Goal: Information Seeking & Learning: Check status

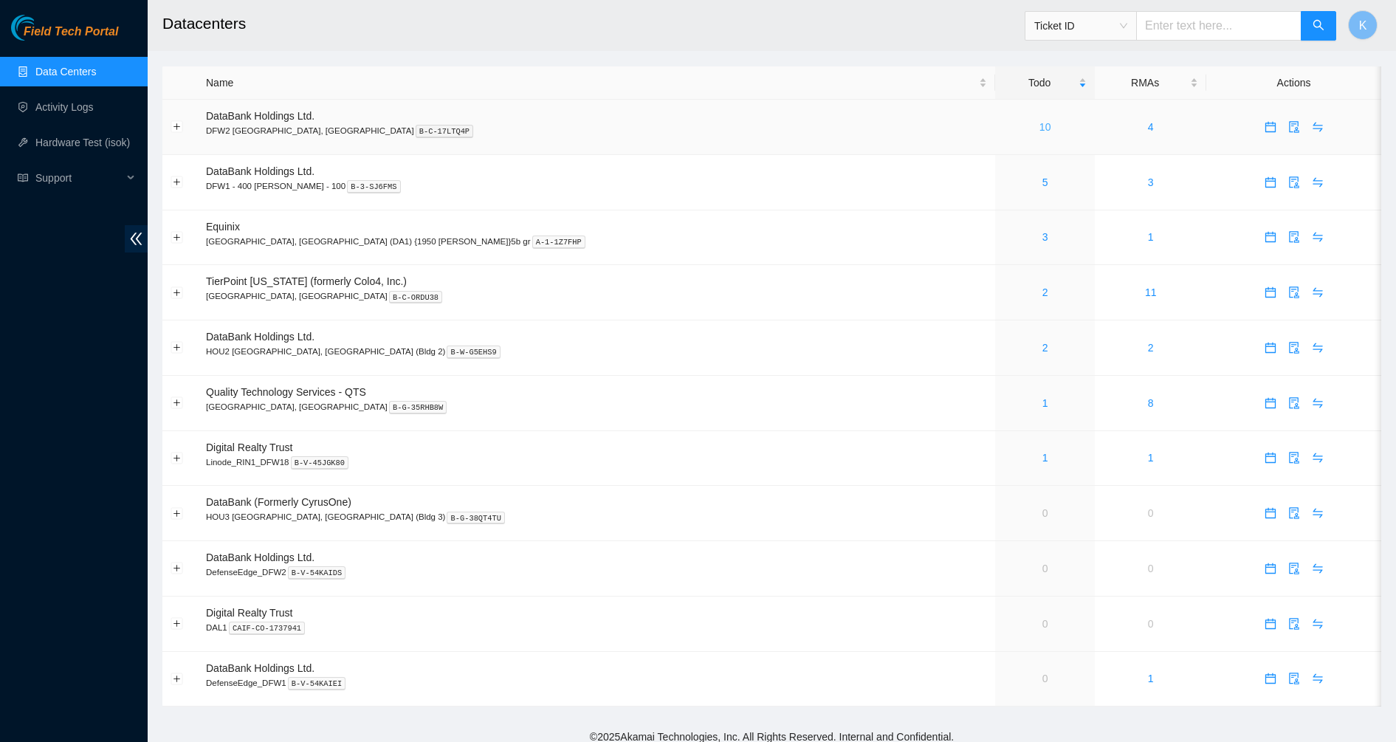
click at [1039, 126] on link "10" at bounding box center [1045, 127] width 12 height 12
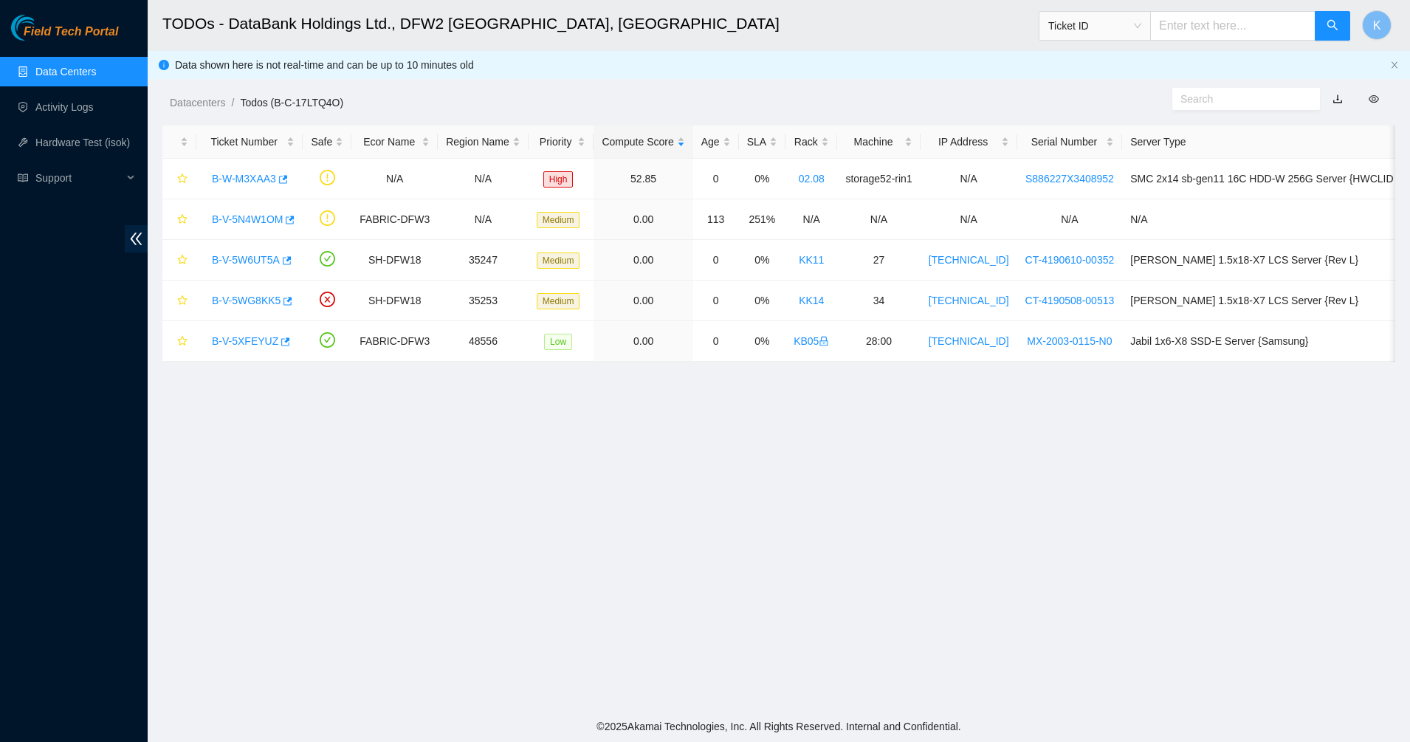
click at [49, 44] on link "Field Tech Portal" at bounding box center [64, 36] width 107 height 19
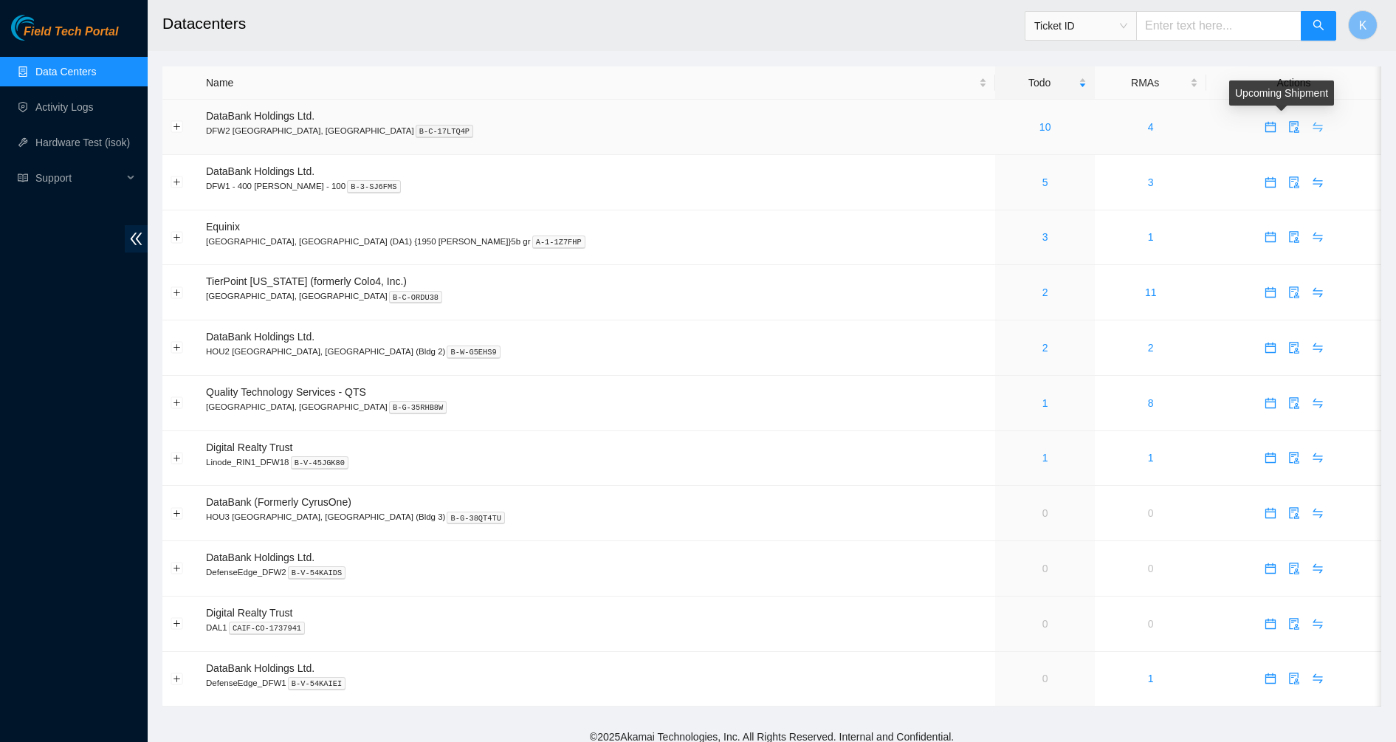
click at [1312, 128] on icon "swap" at bounding box center [1318, 127] width 12 height 12
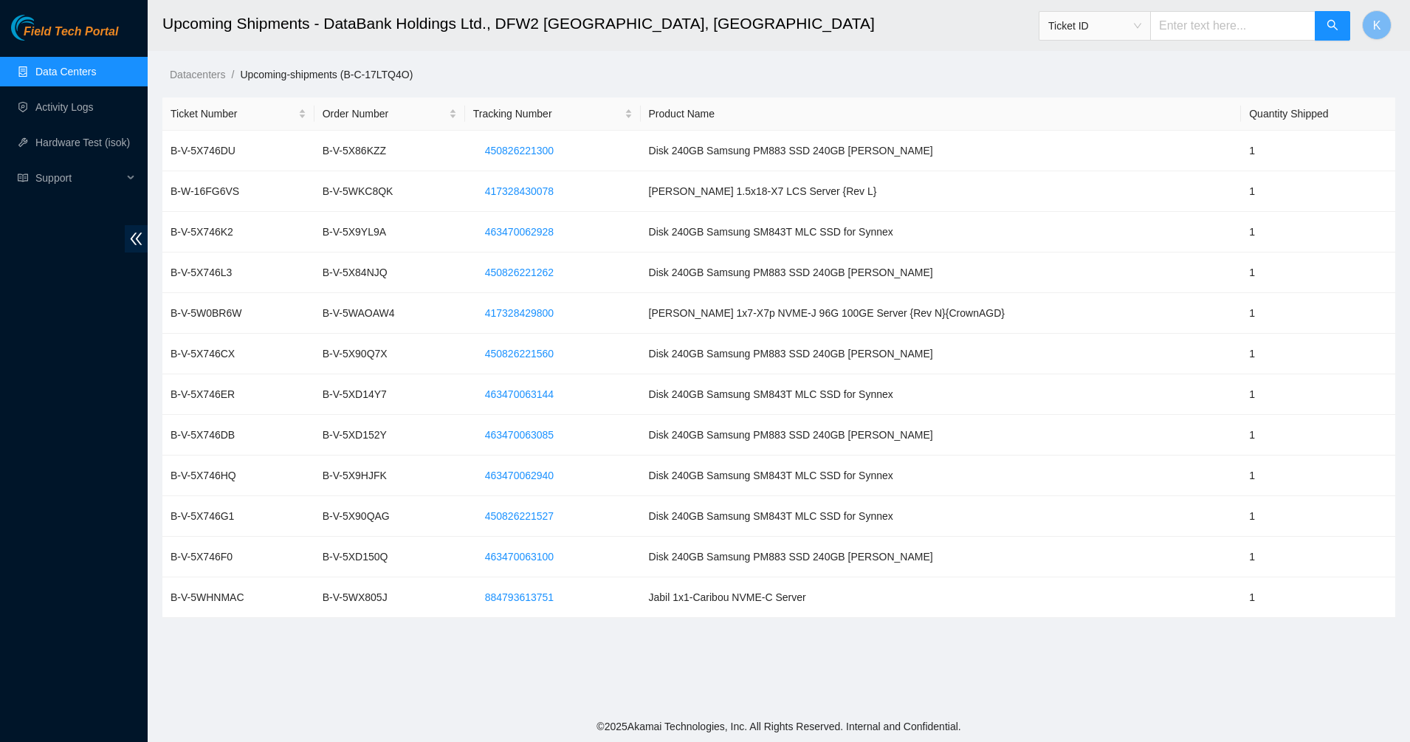
click at [58, 66] on link "Data Centers" at bounding box center [65, 72] width 61 height 12
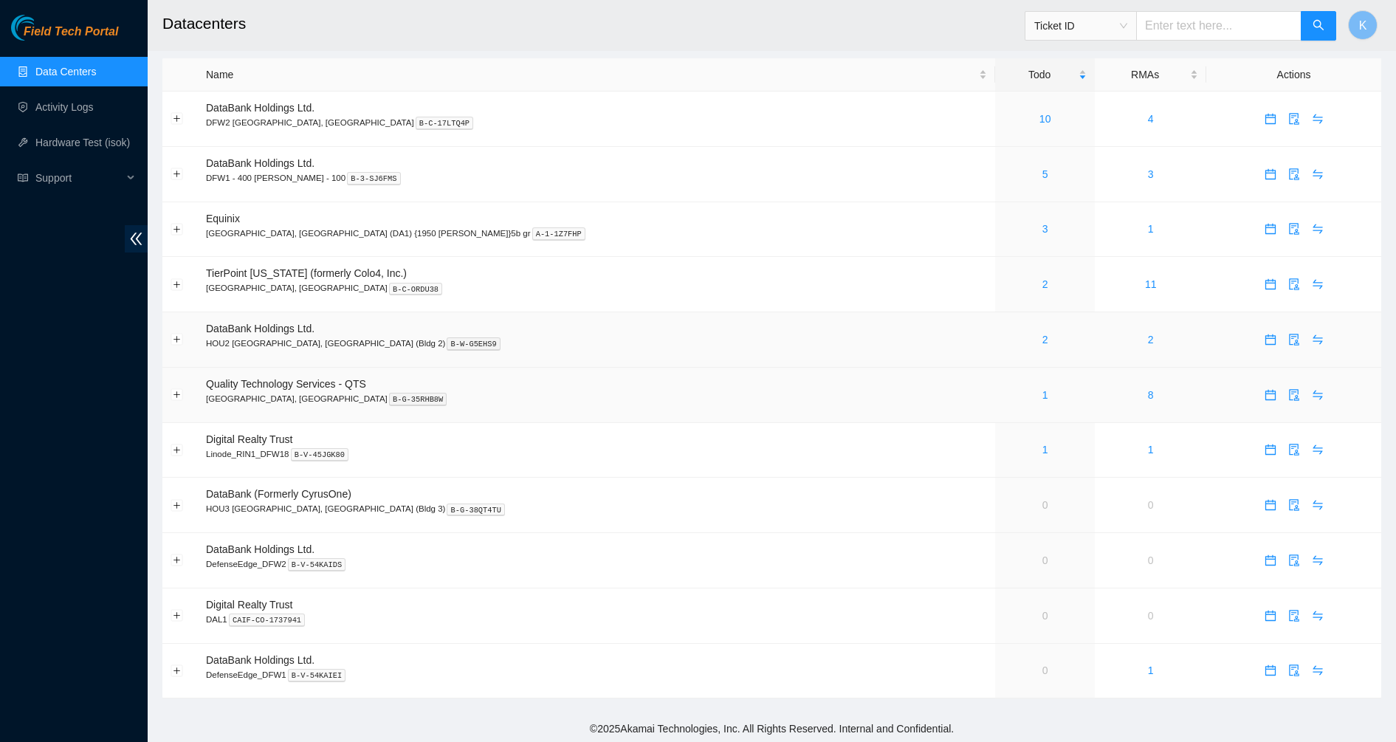
scroll to position [10, 0]
click at [1312, 445] on icon "swap" at bounding box center [1318, 447] width 12 height 12
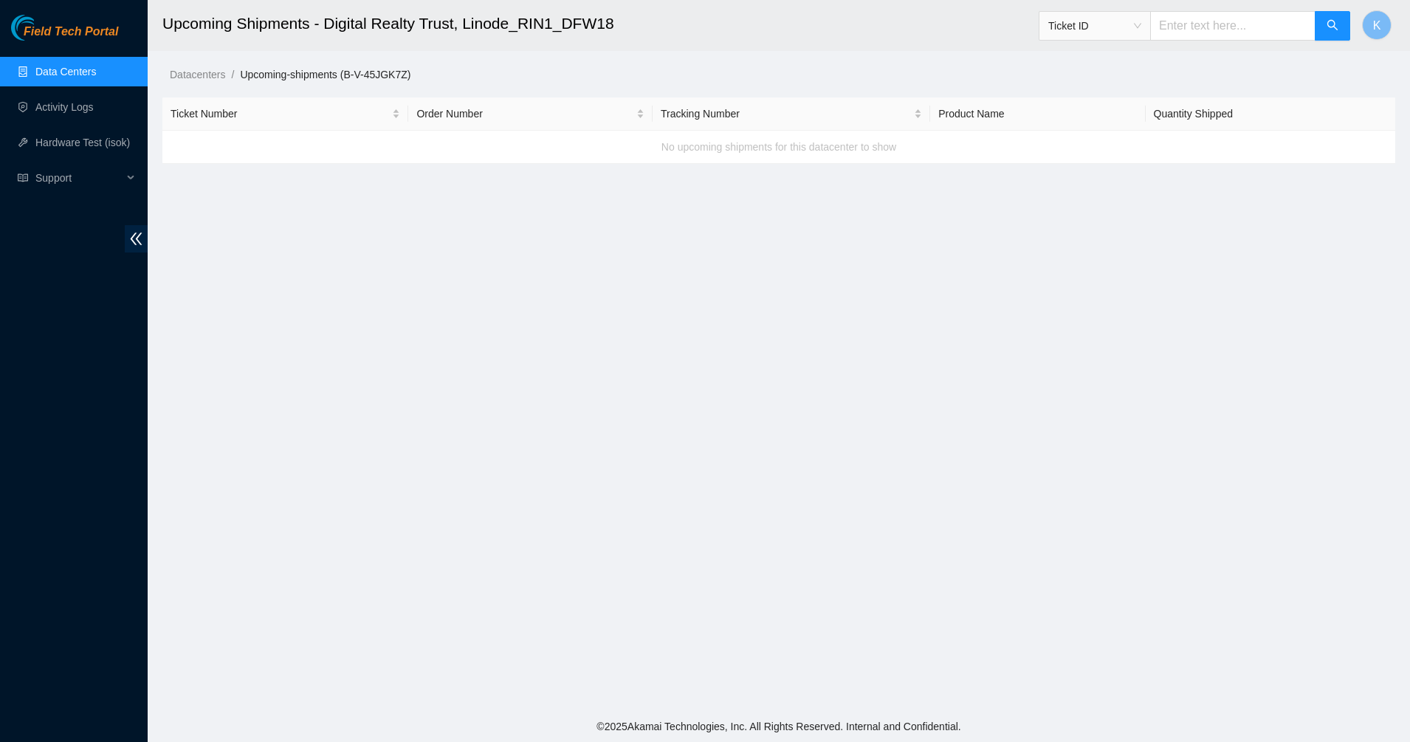
click at [65, 69] on link "Data Centers" at bounding box center [65, 72] width 61 height 12
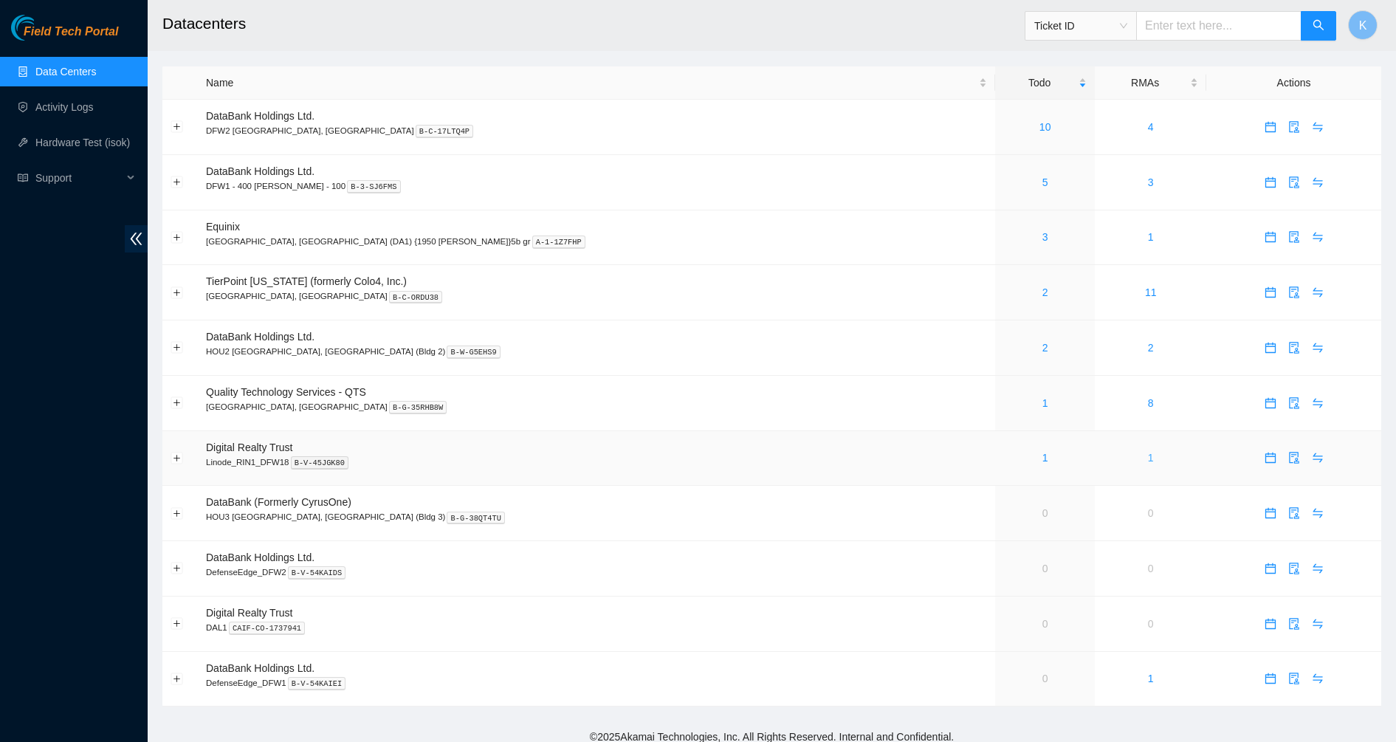
click at [1148, 460] on link "1" at bounding box center [1151, 458] width 6 height 12
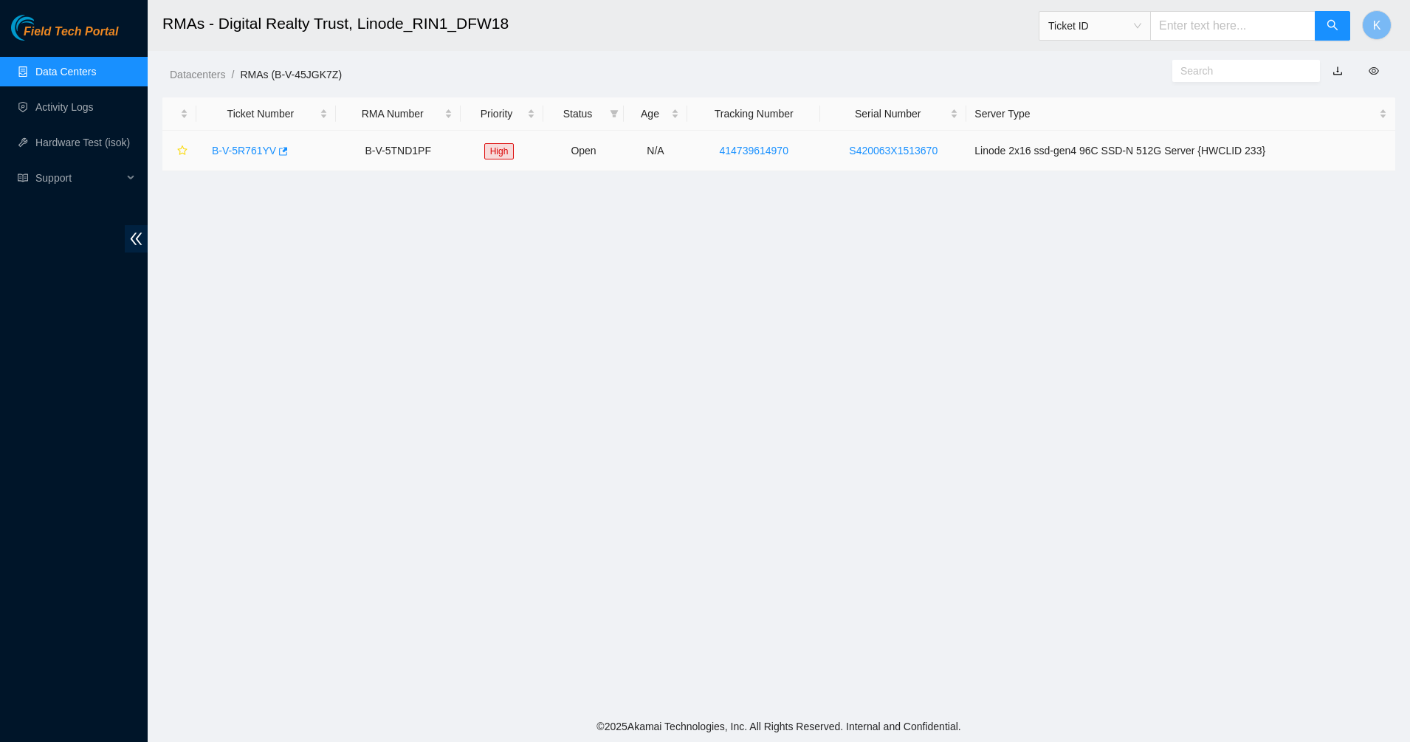
click at [244, 145] on link "B-V-5R761YV" at bounding box center [244, 151] width 64 height 12
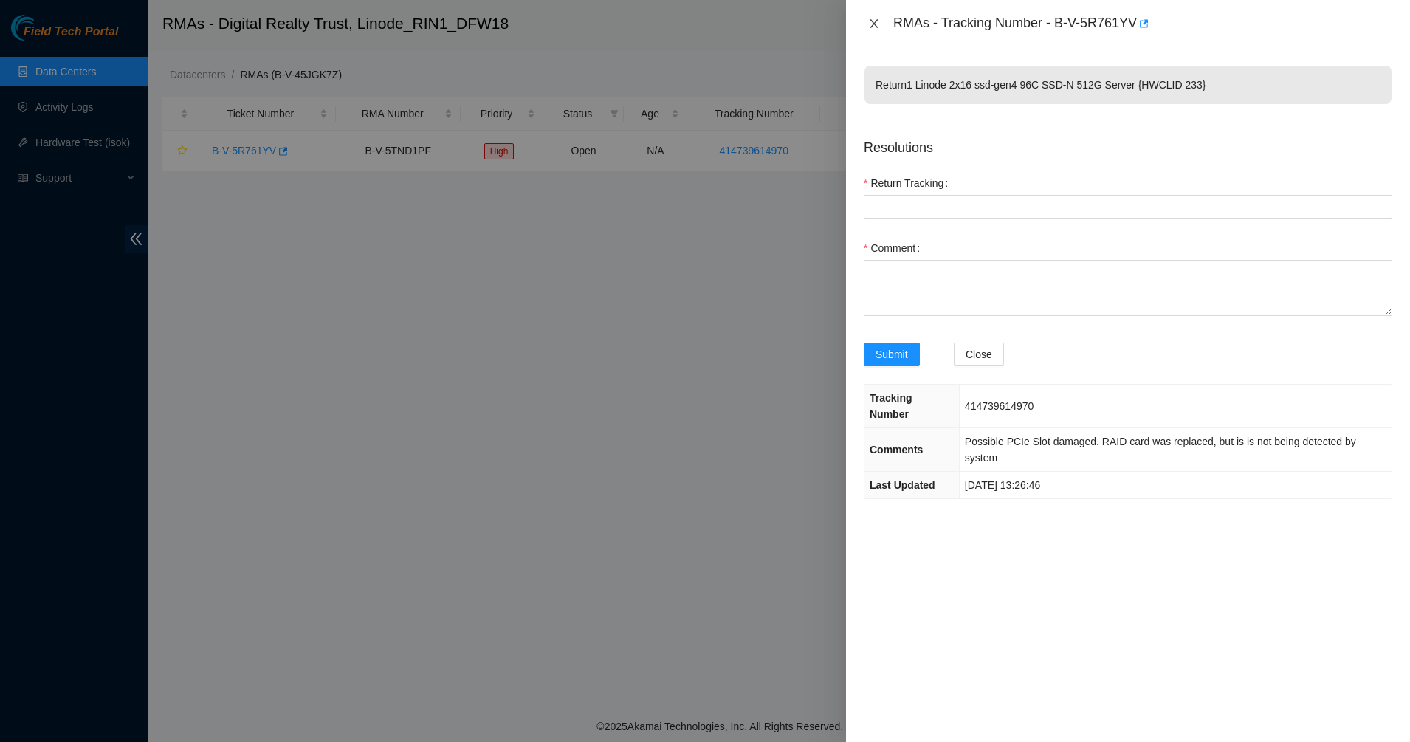
click at [865, 21] on button "Close" at bounding box center [874, 24] width 21 height 14
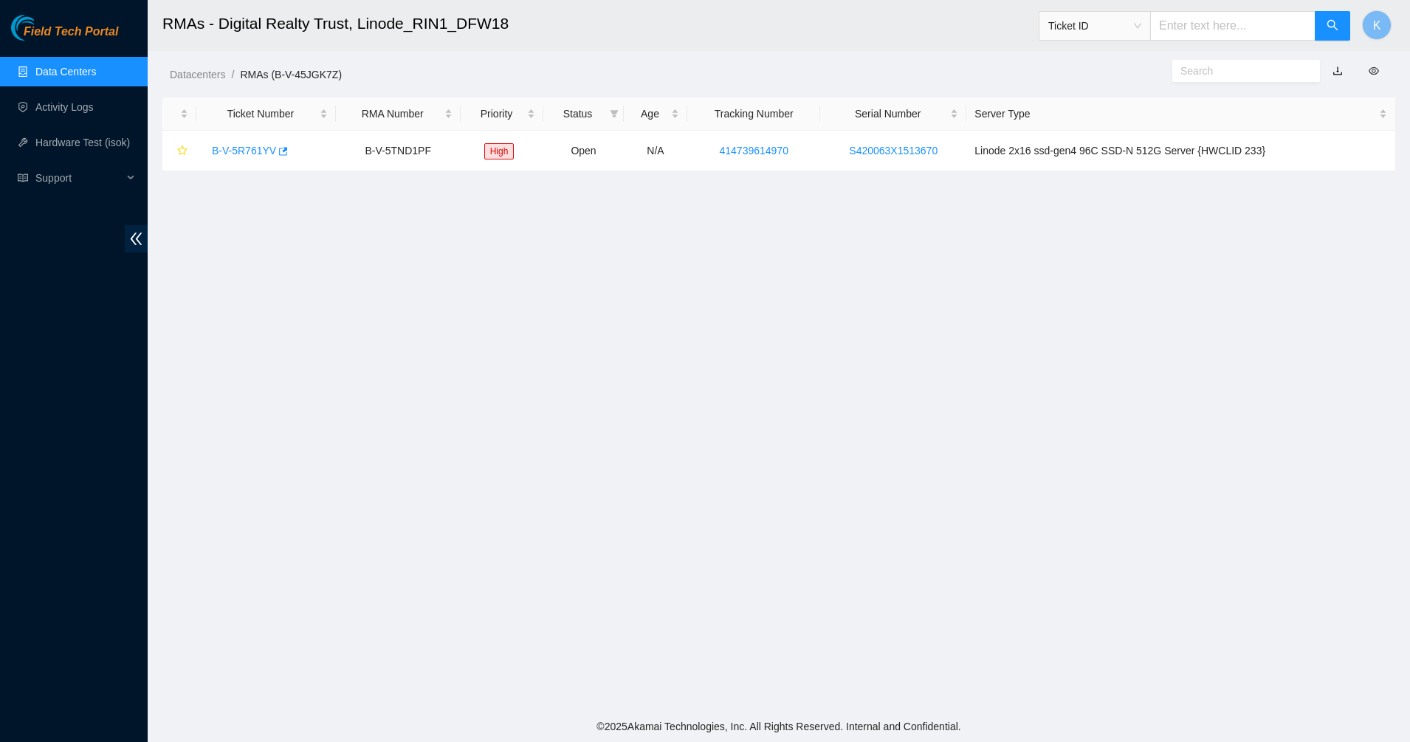
click at [58, 66] on link "Data Centers" at bounding box center [65, 72] width 61 height 12
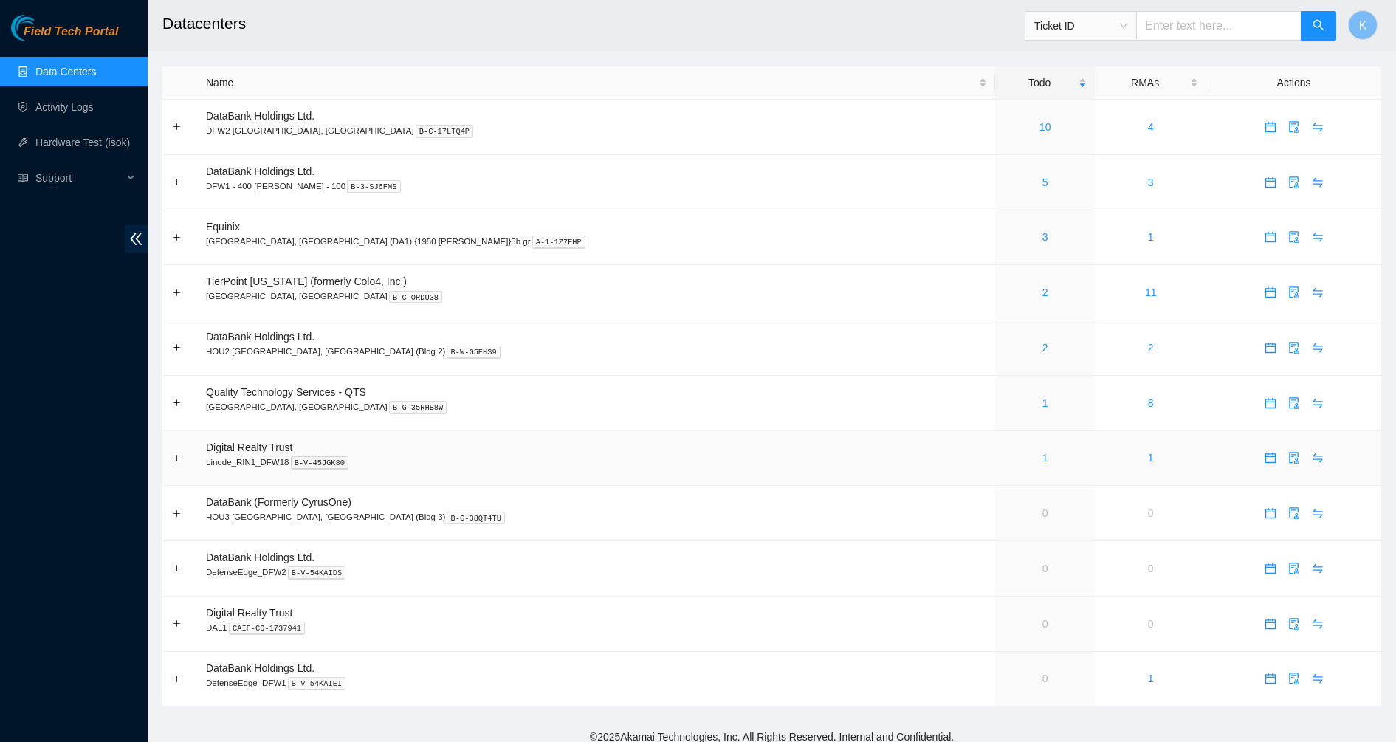
click at [1042, 455] on link "1" at bounding box center [1045, 458] width 6 height 12
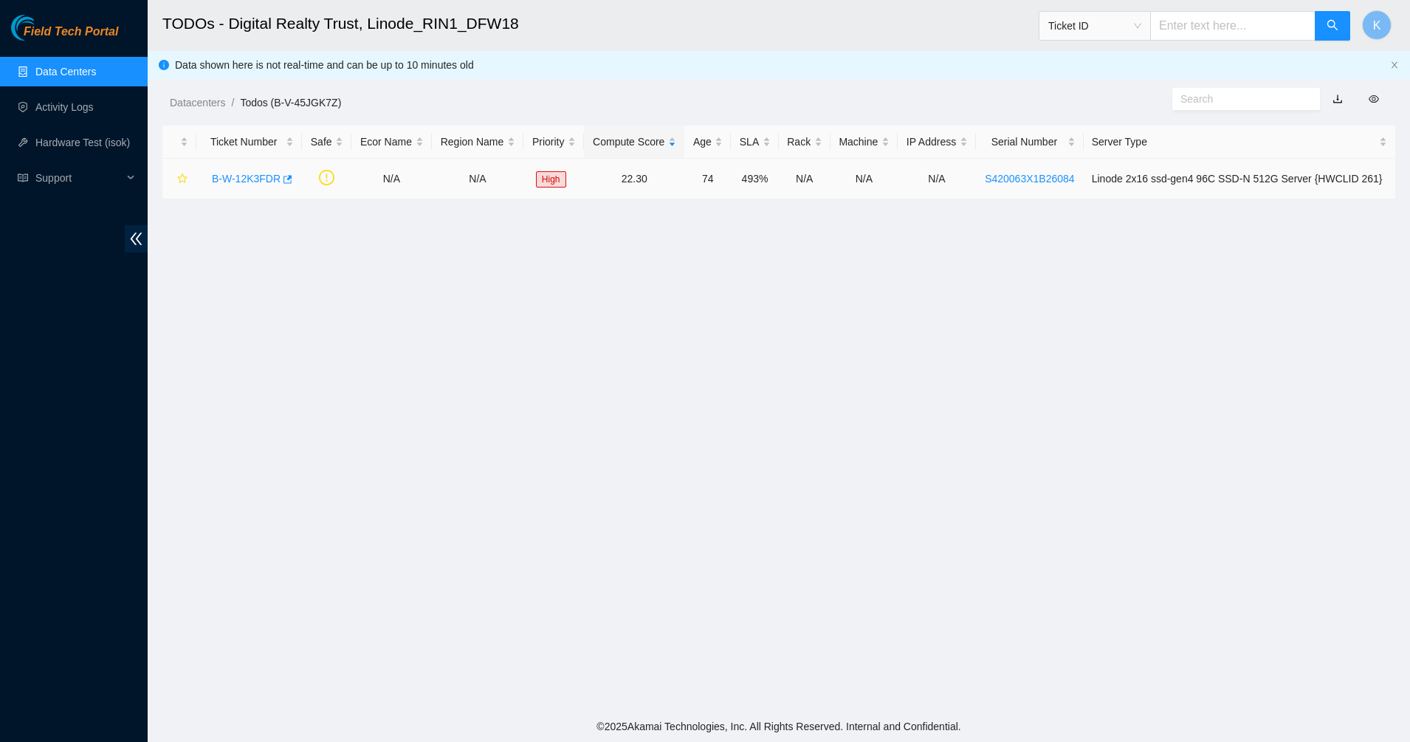
click at [236, 184] on link "B-W-12K3FDR" at bounding box center [246, 179] width 69 height 12
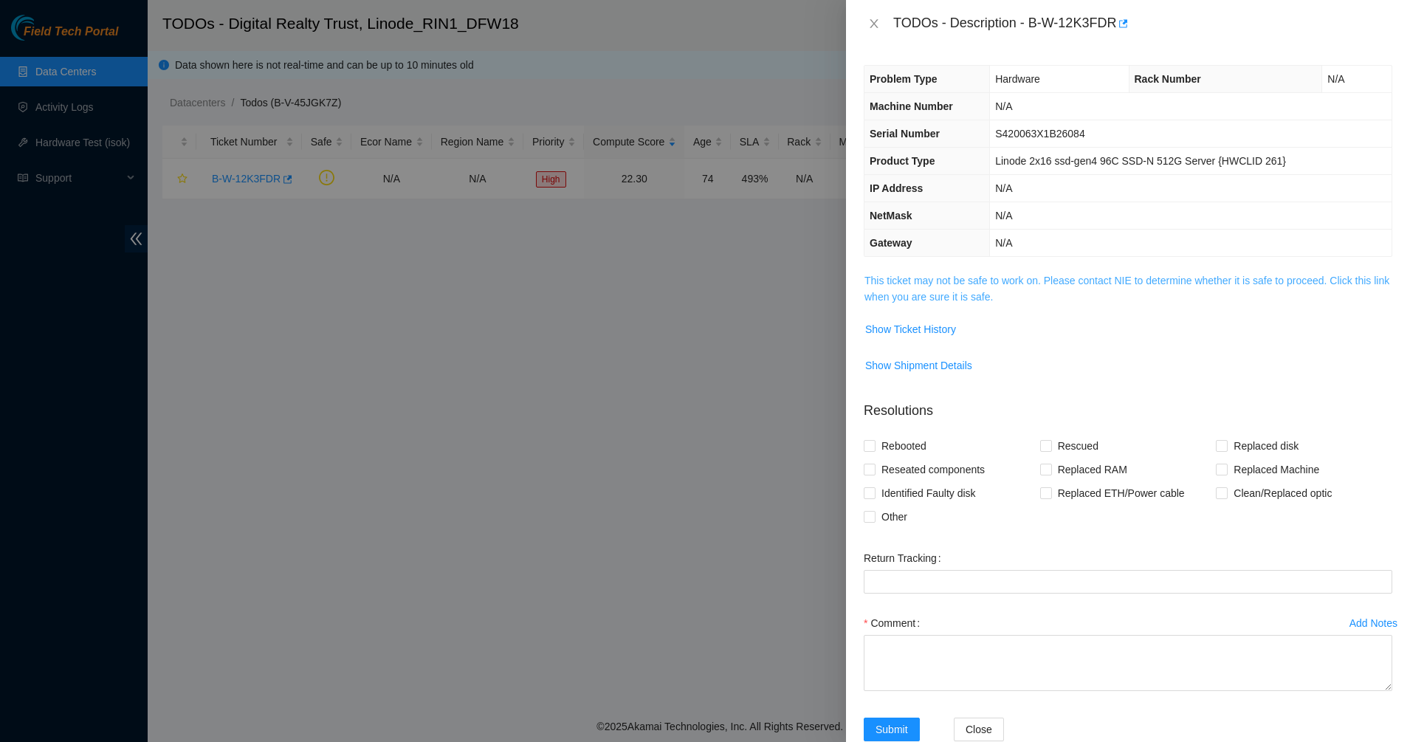
click at [908, 292] on link "This ticket may not be safe to work on. Please contact NIE to determine whether…" at bounding box center [1126, 289] width 525 height 28
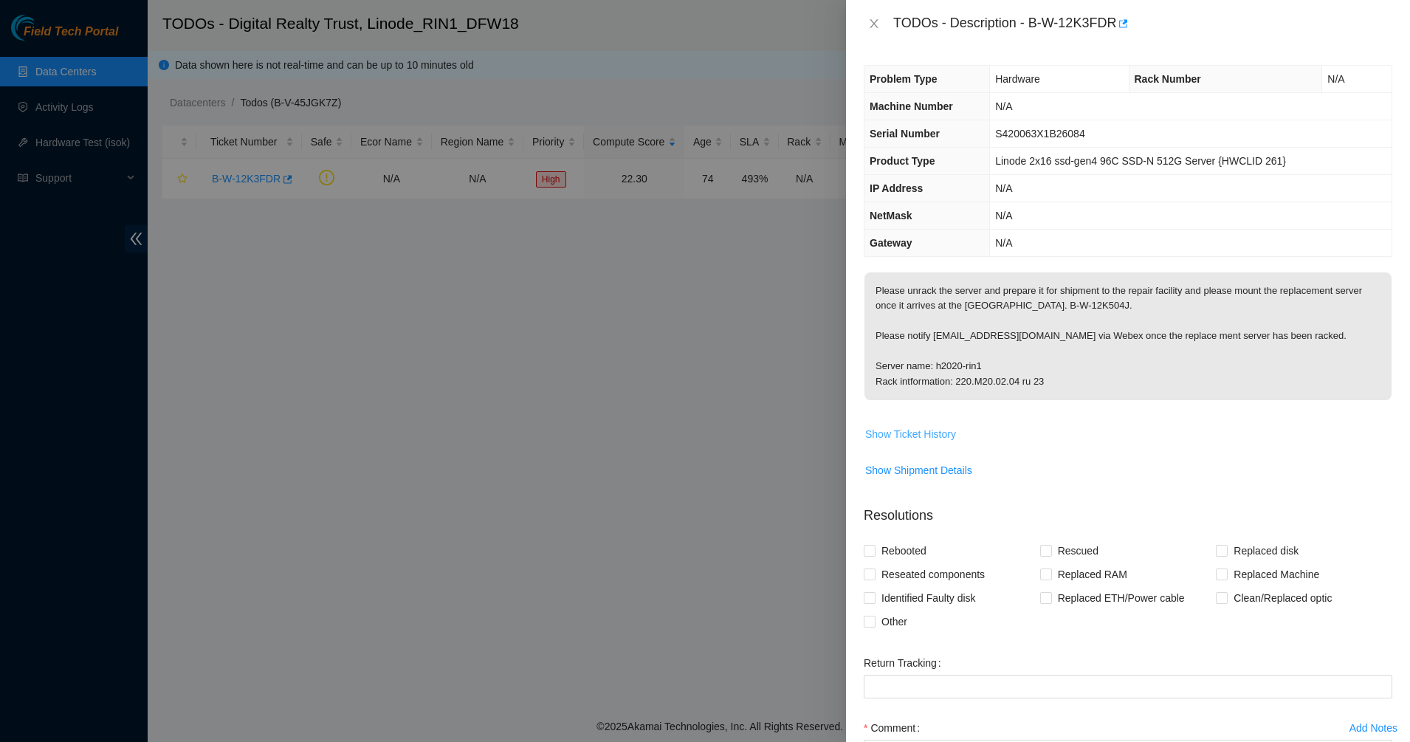
click at [912, 426] on span "Show Ticket History" at bounding box center [910, 434] width 91 height 16
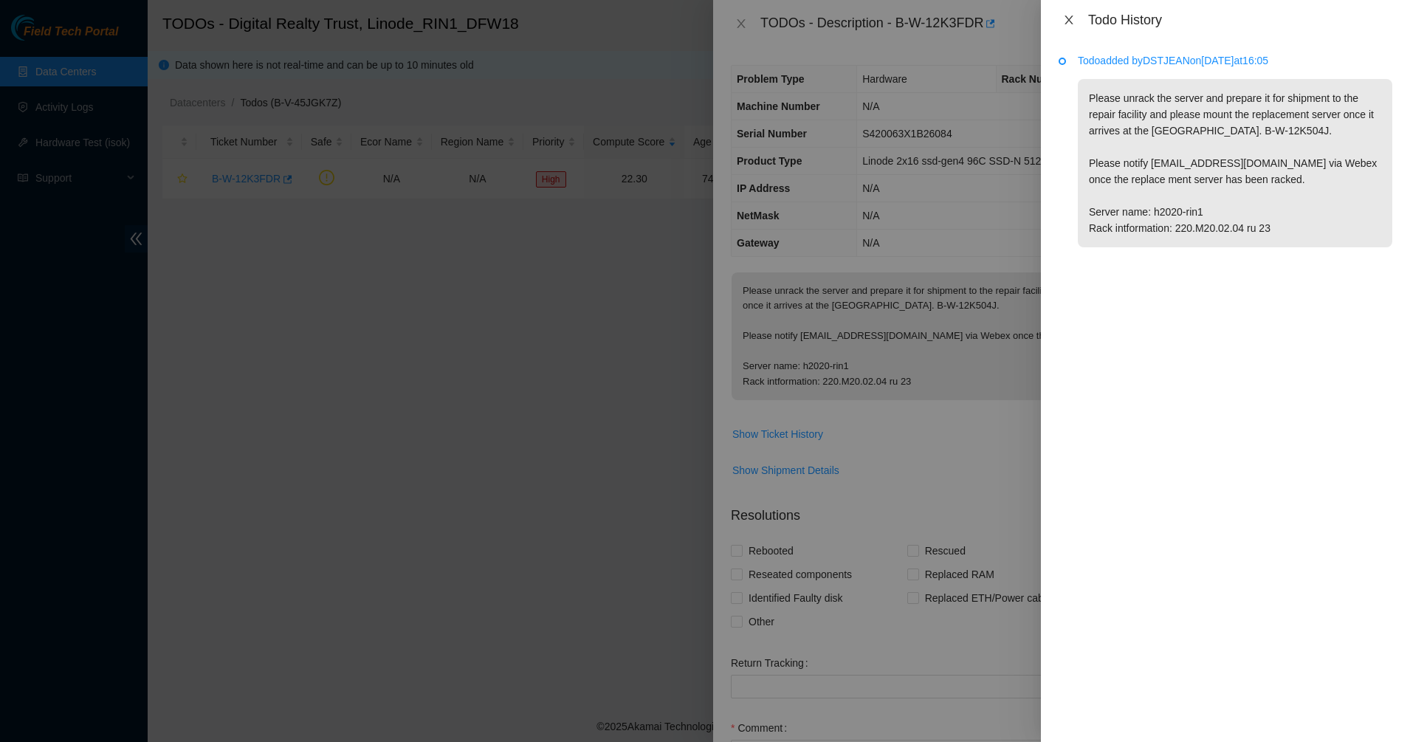
click at [1069, 22] on icon "close" at bounding box center [1069, 20] width 12 height 12
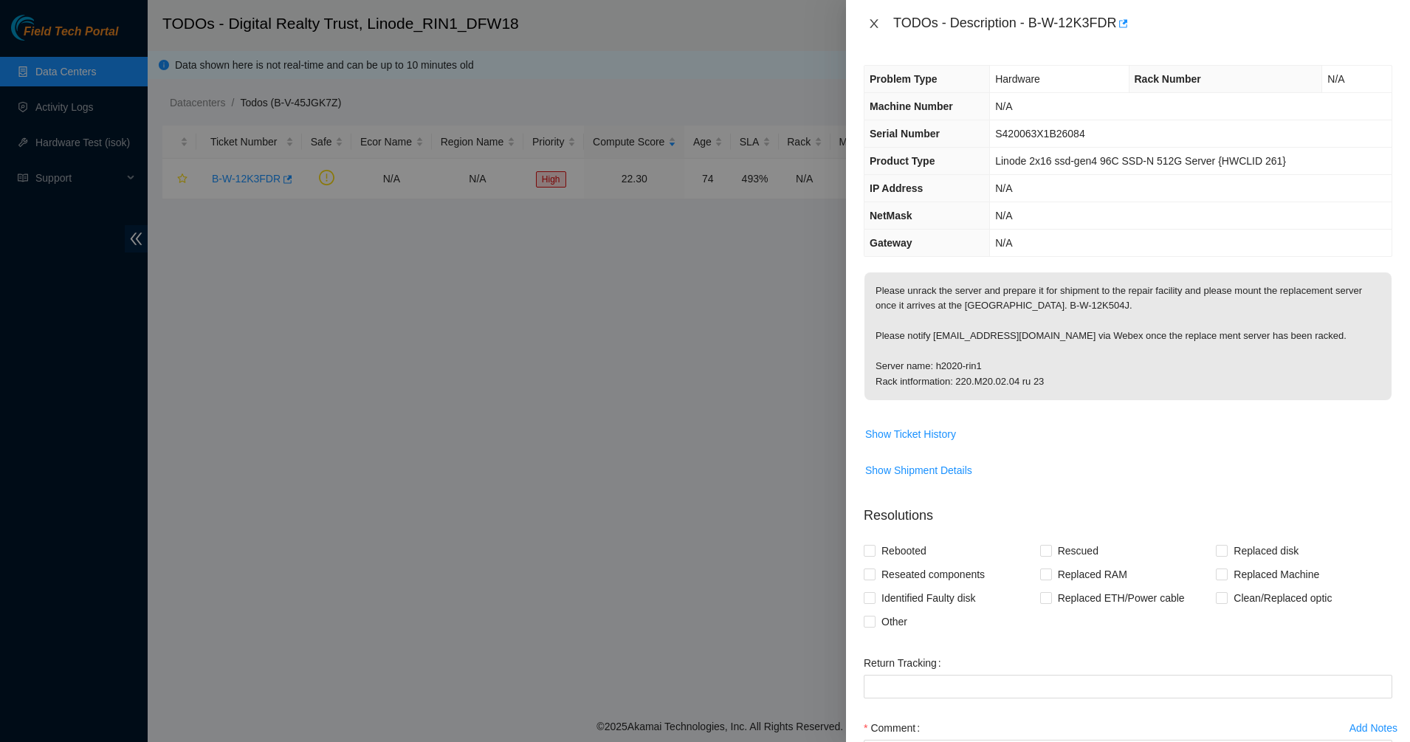
click at [878, 23] on icon "close" at bounding box center [874, 24] width 12 height 12
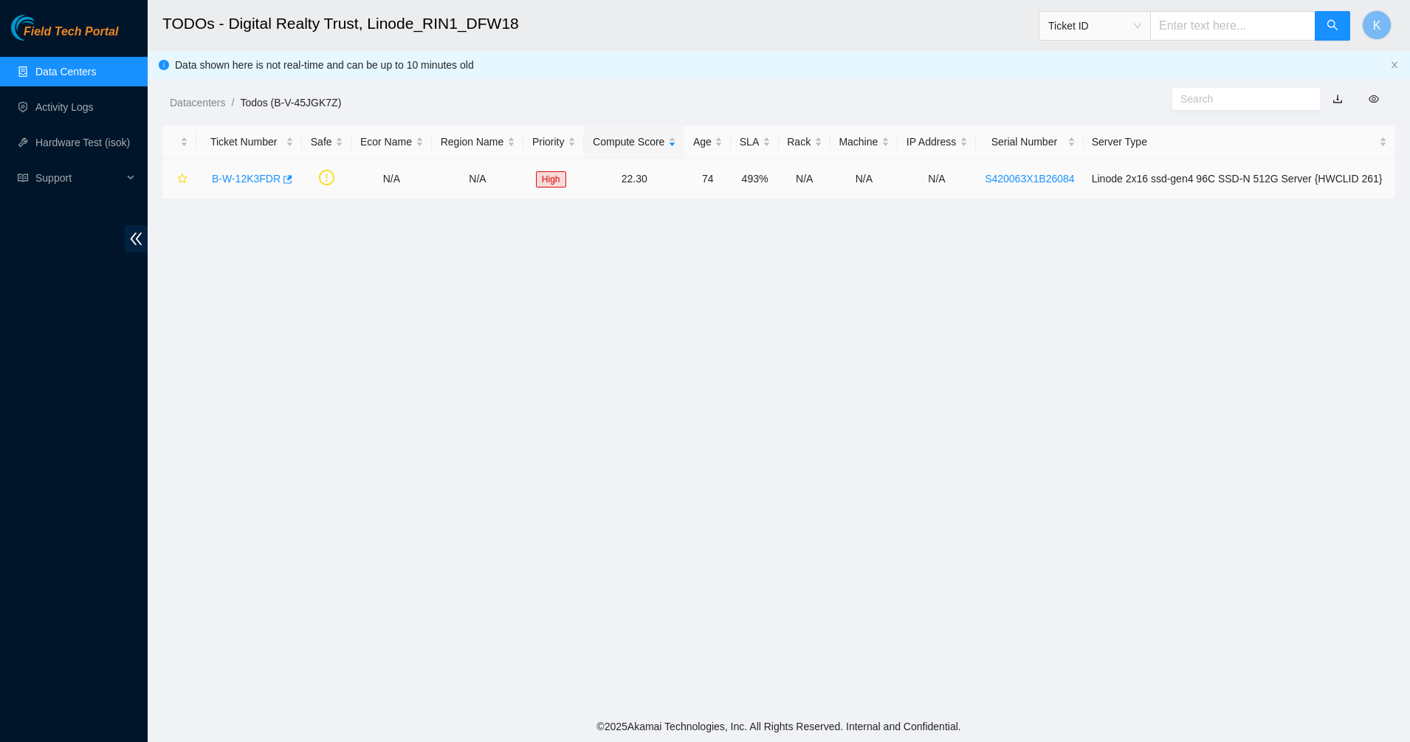
click at [244, 175] on link "B-W-12K3FDR" at bounding box center [246, 179] width 69 height 12
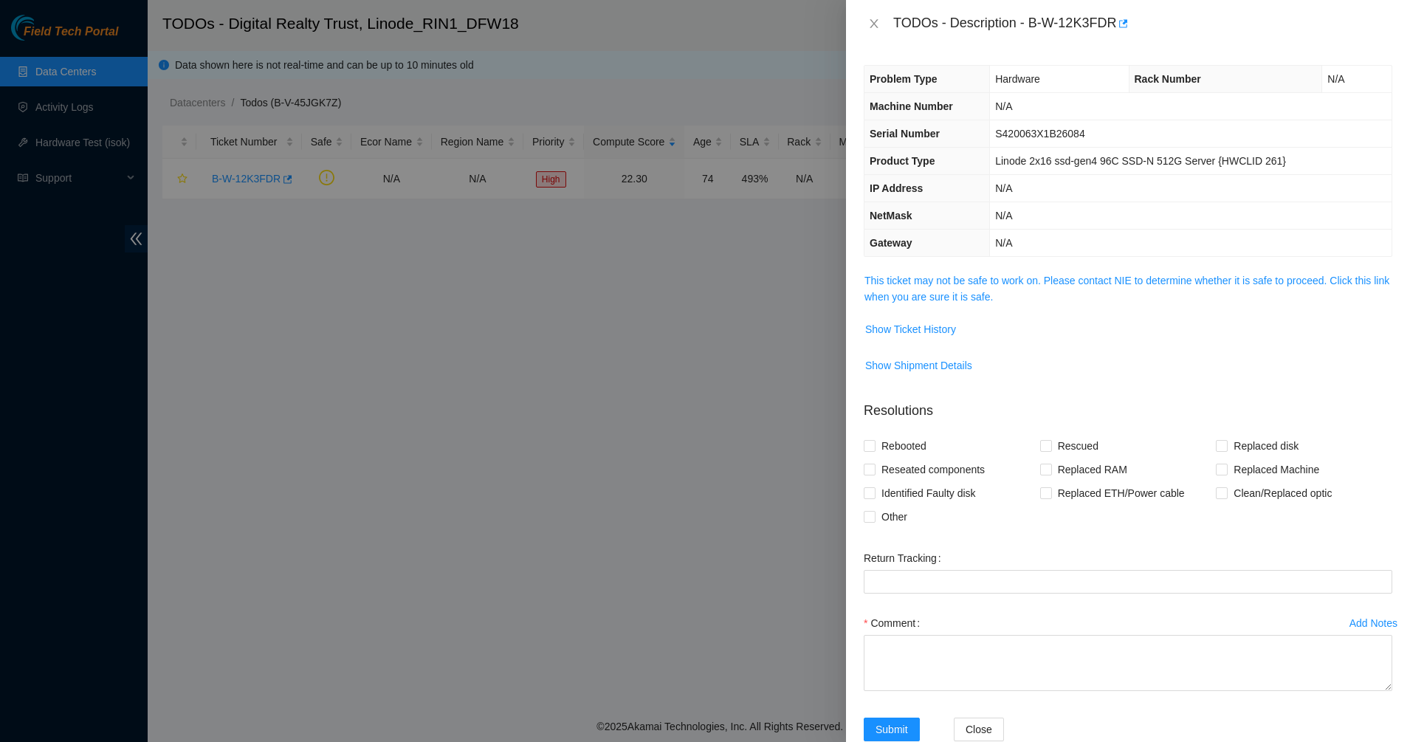
click at [929, 306] on td "This ticket may not be safe to work on. Please contact NIE to determine whether…" at bounding box center [1128, 294] width 529 height 45
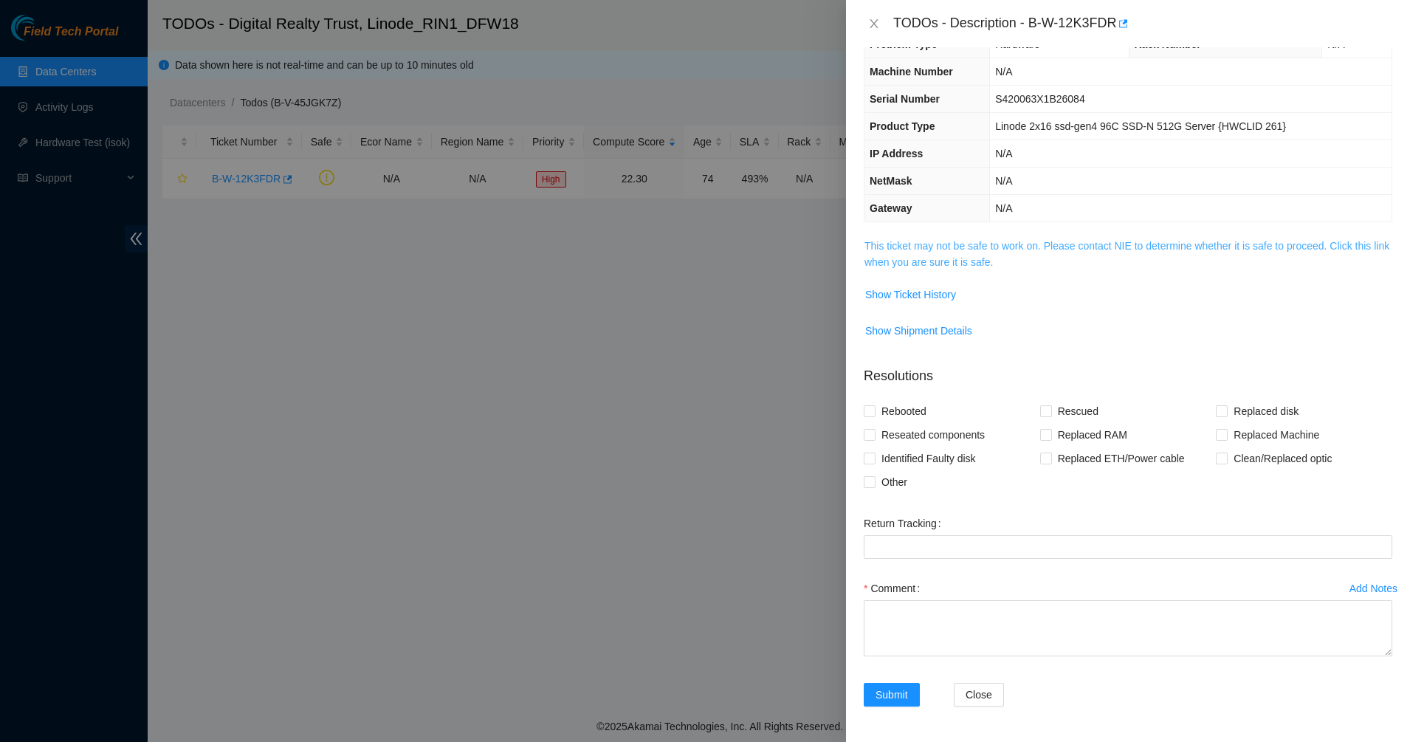
click at [931, 256] on link "This ticket may not be safe to work on. Please contact NIE to determine whether…" at bounding box center [1126, 254] width 525 height 28
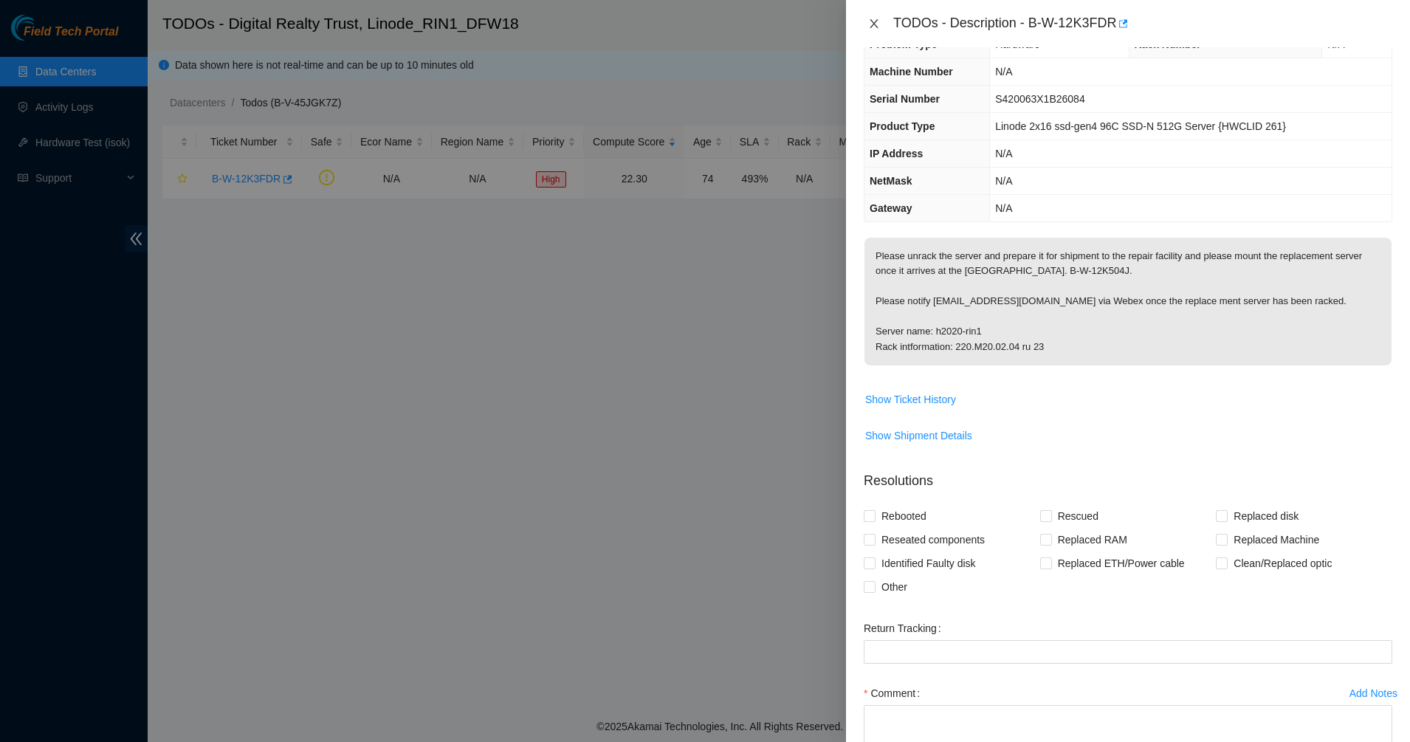
click at [873, 28] on icon "close" at bounding box center [874, 24] width 12 height 12
